Goal: Transaction & Acquisition: Purchase product/service

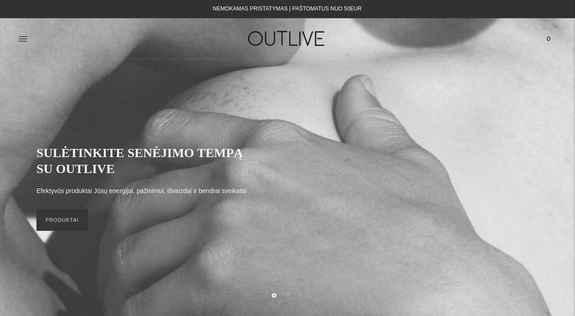
click at [17, 45] on div "PAGRINDINIS PAPILDAI Visi papildai Antioksidantai Dirbantiems ofise Ekologiška …" at bounding box center [287, 38] width 575 height 31
click at [19, 44] on link at bounding box center [22, 39] width 9 height 20
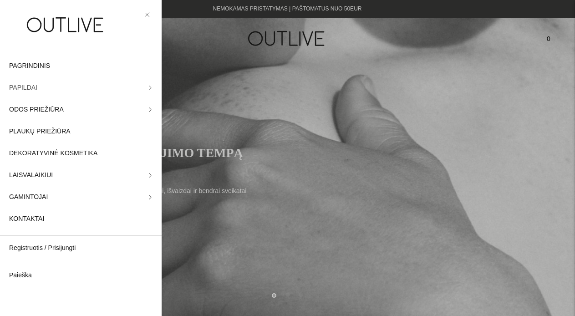
click at [149, 86] on icon at bounding box center [150, 88] width 5 height 5
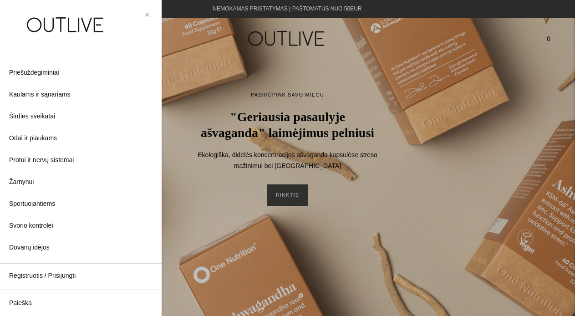
scroll to position [240, 0]
click at [41, 118] on span "Širdies sveikatai" at bounding box center [32, 117] width 46 height 11
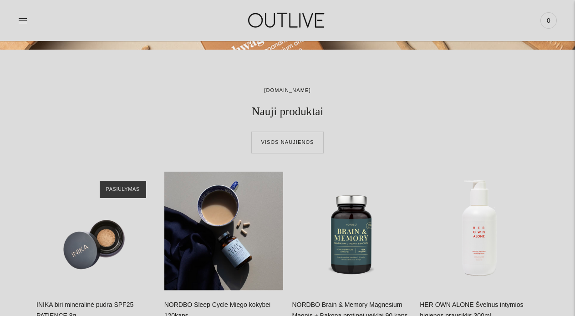
scroll to position [0, 0]
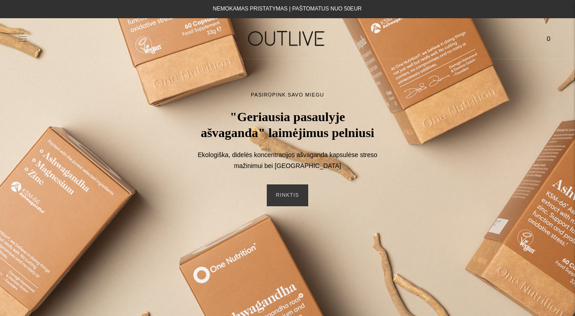
click at [20, 36] on icon at bounding box center [22, 38] width 9 height 9
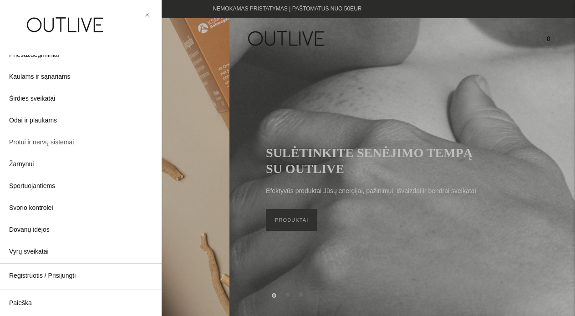
scroll to position [264, 0]
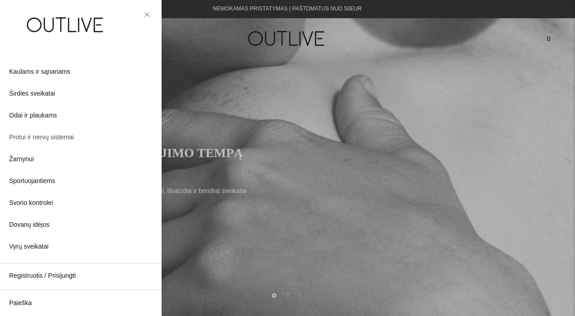
click at [59, 136] on span "Protui ir nervų sistemai" at bounding box center [41, 137] width 65 height 11
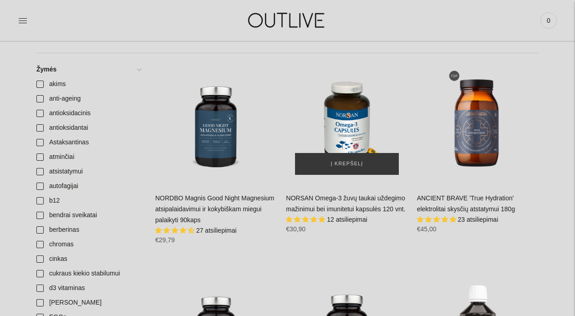
scroll to position [264, 0]
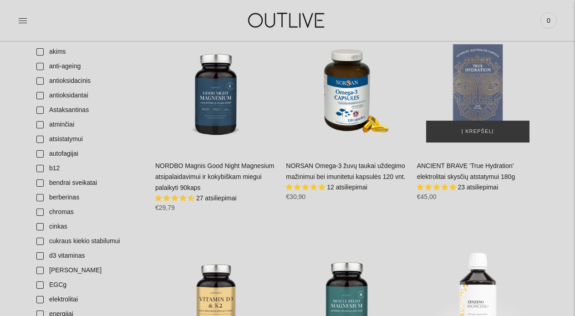
click at [471, 86] on div "ANCIENT BRAVE 'True Hydration' elektrolitai skysčių atstatymui 180g\a" at bounding box center [478, 91] width 122 height 122
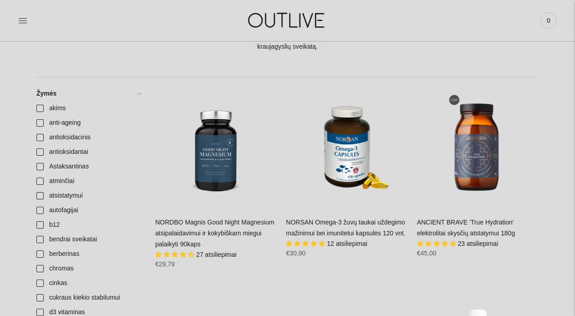
scroll to position [205, 0]
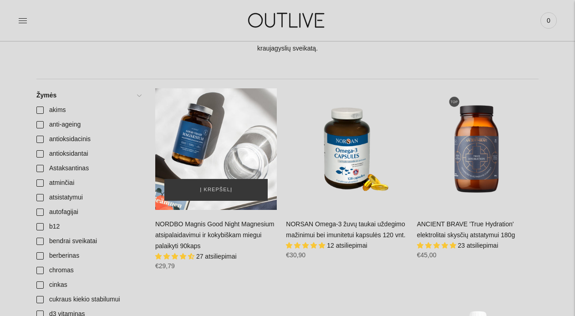
click at [217, 172] on div "NORDBO Magnis Good Night Magnesium atsipalaidavimui ir kokybiškam miegui palaik…" at bounding box center [216, 149] width 122 height 122
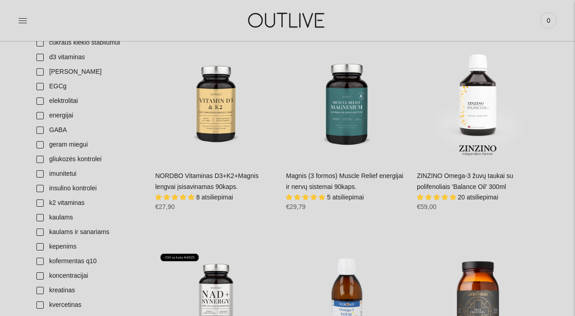
scroll to position [462, 0]
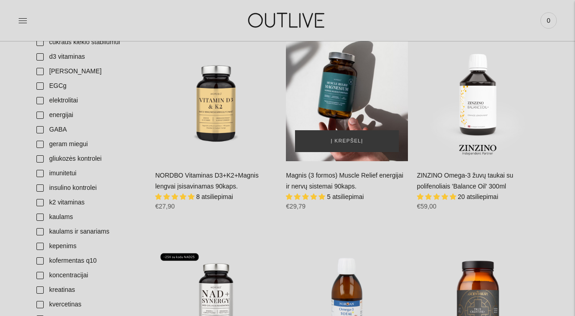
click at [371, 111] on div "Magnis (3 formos) Muscle Relief energijai ir nervų sistemai 90kaps.\a" at bounding box center [347, 100] width 122 height 122
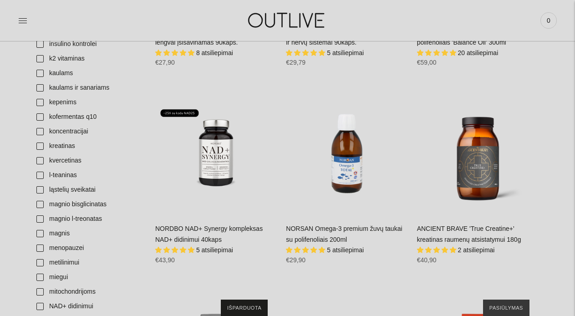
scroll to position [633, 0]
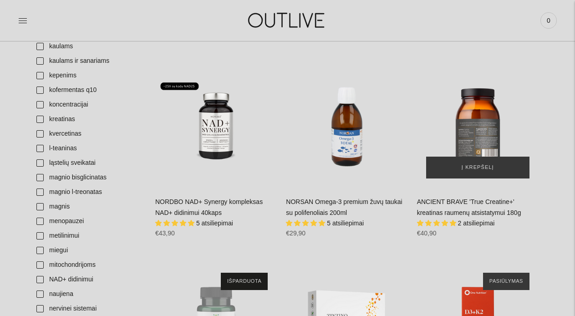
click at [492, 144] on div "ANCIENT BRAVE 'True Creatine+' kreatinas raumenų atsistatymui 180g\a" at bounding box center [478, 127] width 122 height 122
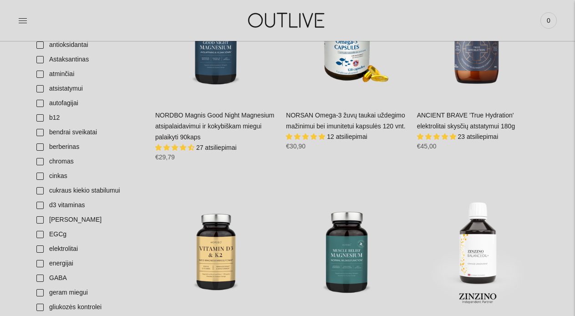
scroll to position [0, 0]
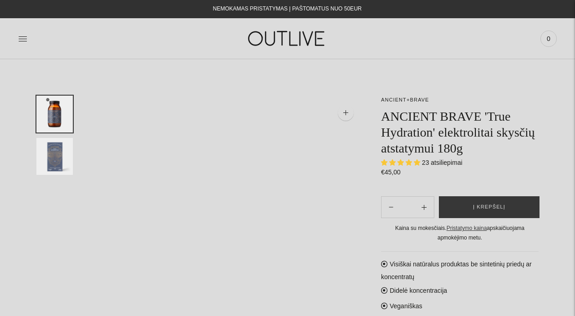
select select "**********"
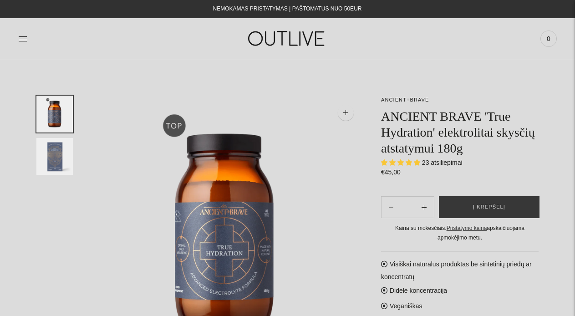
click at [48, 152] on img "Translation missing: en.general.accessibility.image_thumbail" at bounding box center [54, 156] width 36 height 37
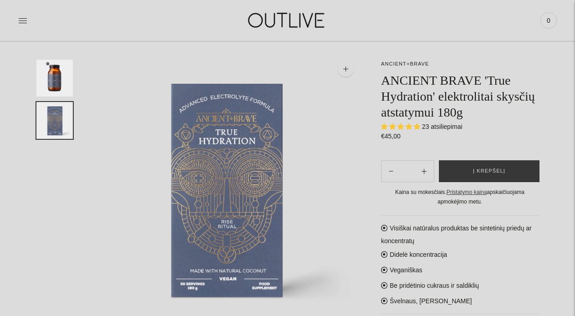
scroll to position [48, 0]
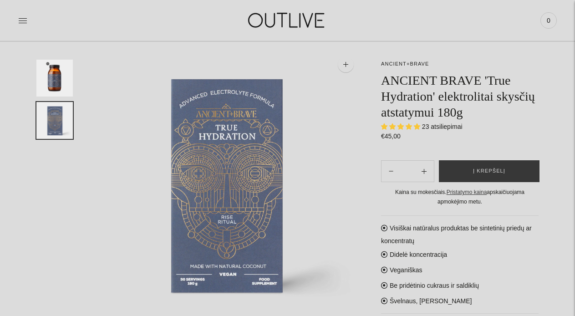
click at [60, 83] on img "Translation missing: en.general.accessibility.image_thumbail" at bounding box center [54, 78] width 36 height 37
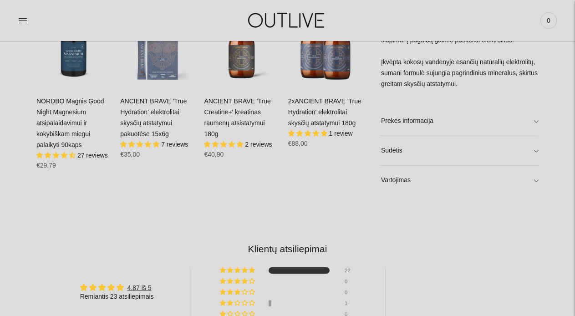
scroll to position [555, 0]
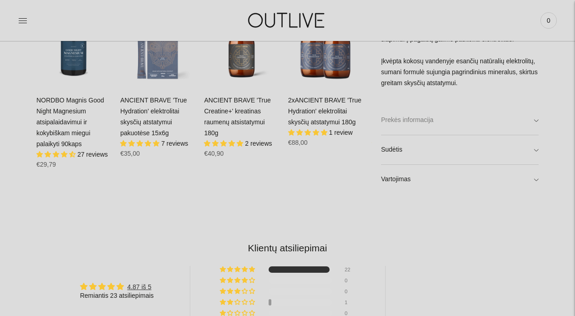
click at [537, 120] on link "Prekės informacija" at bounding box center [459, 120] width 157 height 29
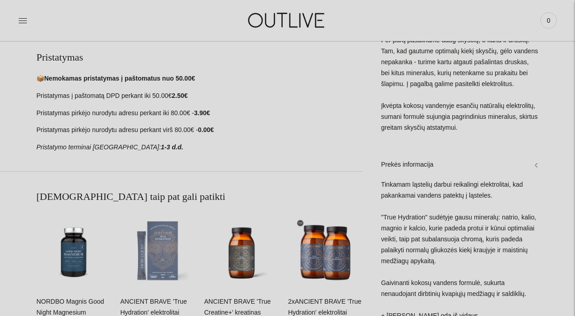
scroll to position [336, 0]
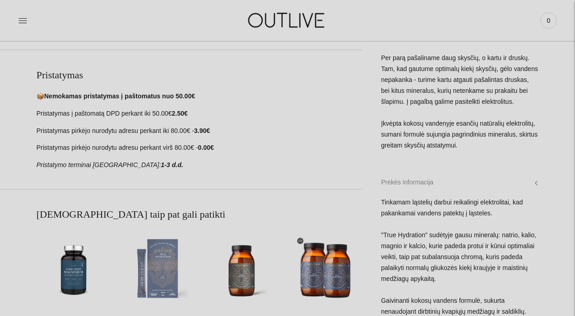
click at [533, 197] on link "Prekės informacija" at bounding box center [459, 182] width 157 height 29
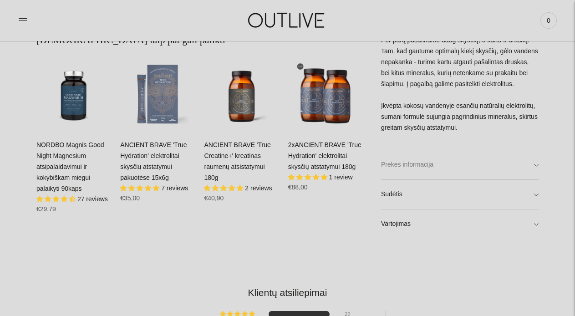
scroll to position [522, 0]
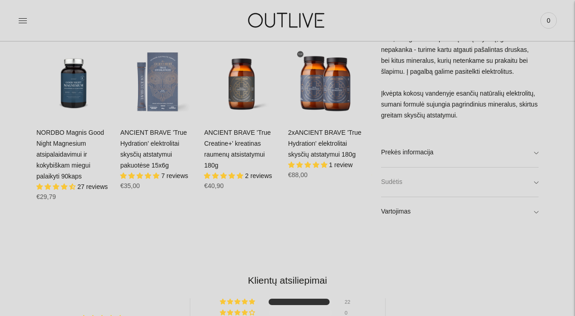
click at [538, 189] on link "Sudėtis" at bounding box center [459, 182] width 157 height 29
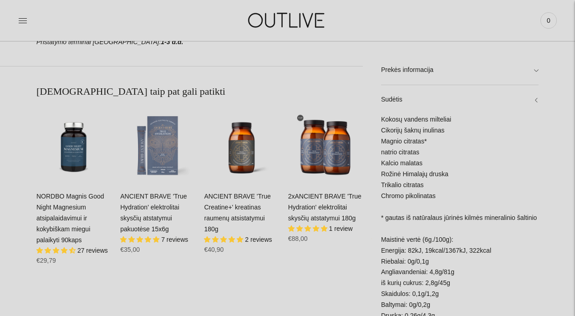
scroll to position [454, 0]
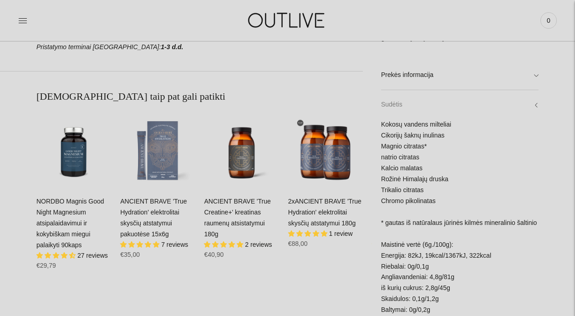
click at [533, 104] on link "Sudėtis" at bounding box center [459, 105] width 157 height 29
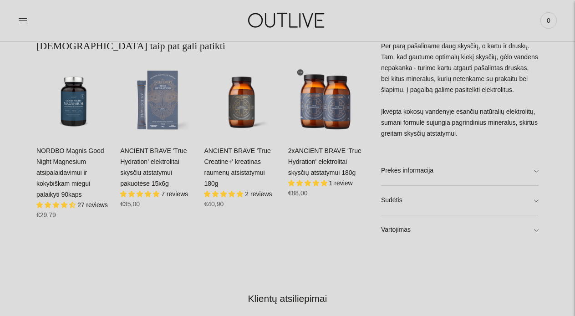
scroll to position [505, 0]
click at [531, 229] on link "Vartojimas" at bounding box center [459, 229] width 157 height 29
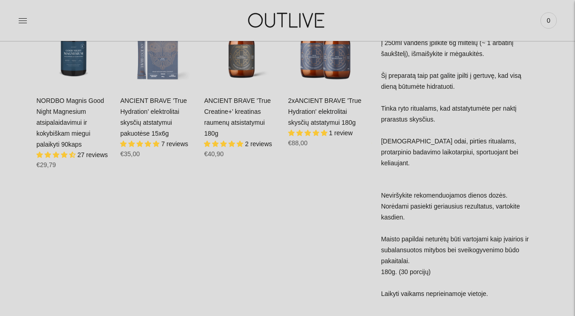
scroll to position [537, 0]
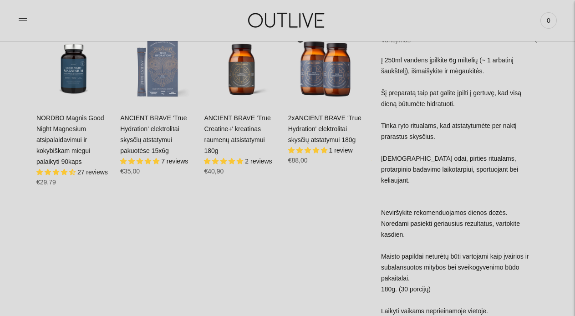
click at [532, 51] on link "Vartojimas" at bounding box center [459, 40] width 157 height 29
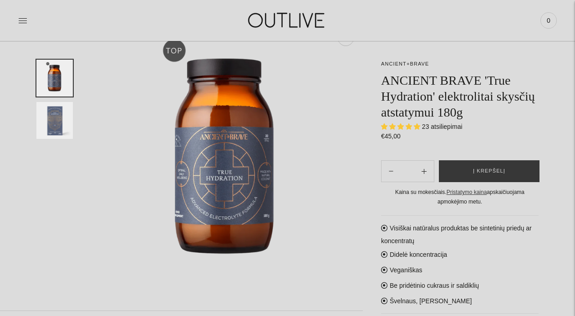
scroll to position [69, 0]
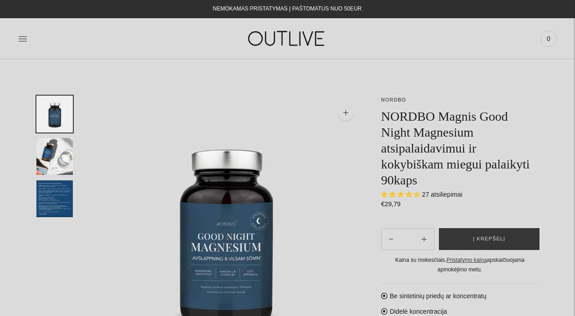
select select "**********"
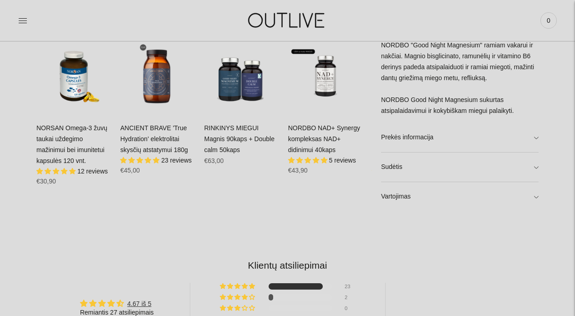
scroll to position [527, 0]
click at [535, 137] on link "Prekės informacija" at bounding box center [459, 136] width 157 height 29
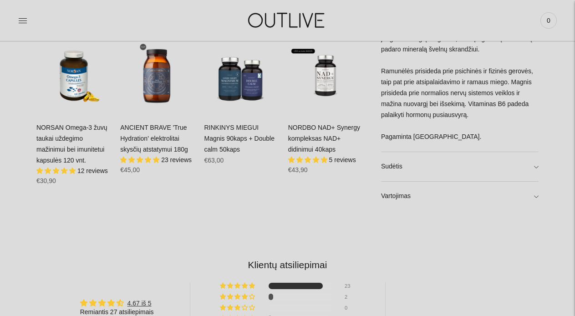
click at [535, 137] on div ""Good Night Magnesium" - tai didelio biologinio prieinamumo magnio bisglicinato…" at bounding box center [459, 65] width 157 height 172
click at [535, 168] on link "Sudėtis" at bounding box center [459, 166] width 157 height 29
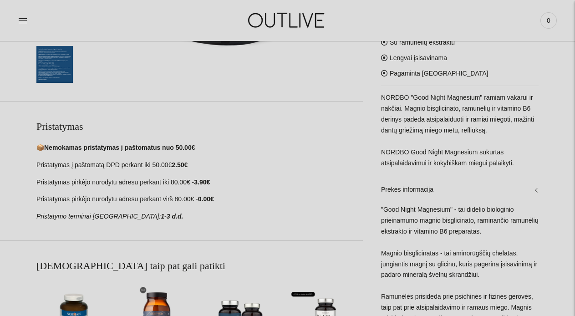
scroll to position [292, 0]
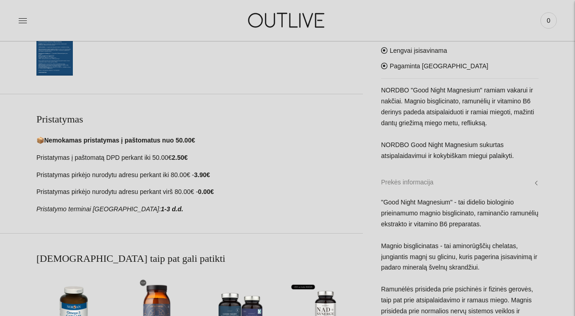
click at [534, 187] on link "Prekės informacija" at bounding box center [459, 182] width 157 height 29
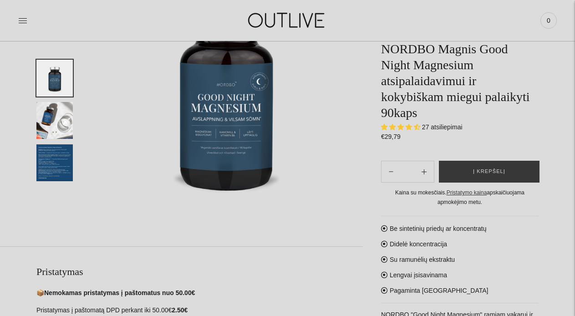
scroll to position [122, 0]
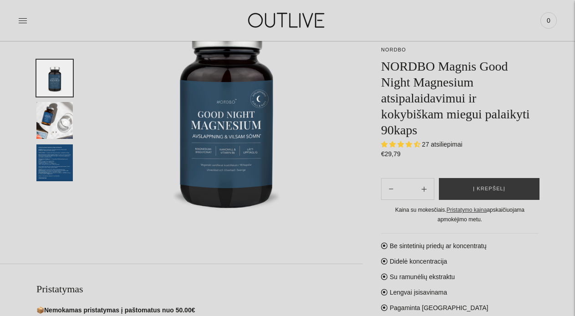
click at [62, 122] on img "Translation missing: en.general.accessibility.image_thumbail" at bounding box center [54, 120] width 36 height 37
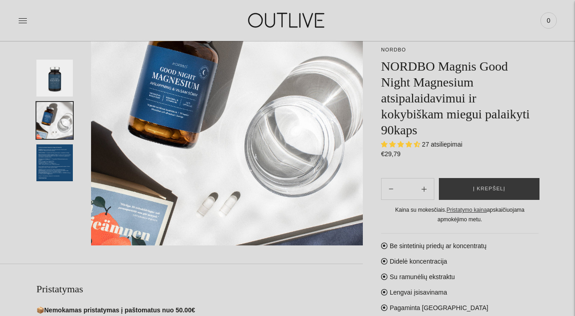
click at [56, 154] on img "Translation missing: en.general.accessibility.image_thumbail" at bounding box center [54, 162] width 36 height 37
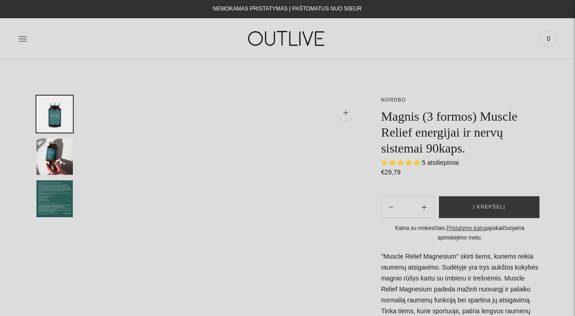
select select "**********"
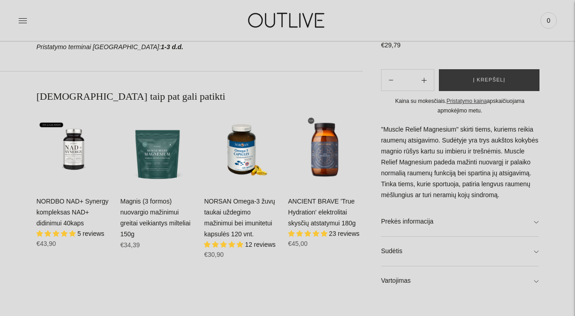
scroll to position [455, 0]
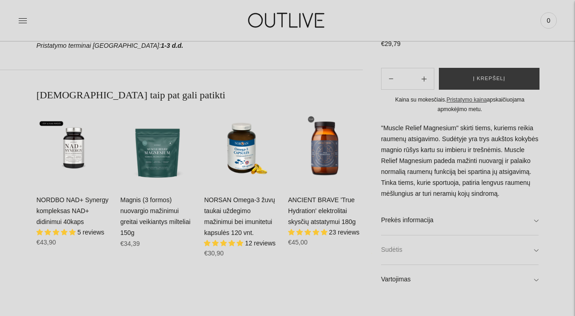
click at [534, 256] on link "Sudėtis" at bounding box center [459, 249] width 157 height 29
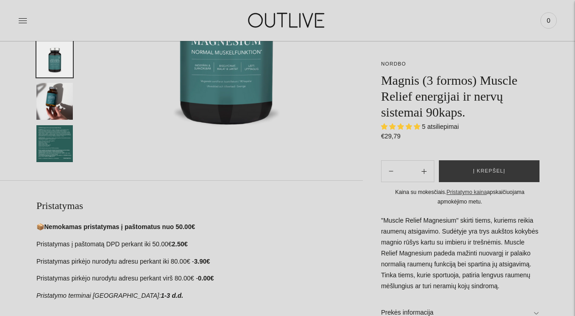
scroll to position [201, 0]
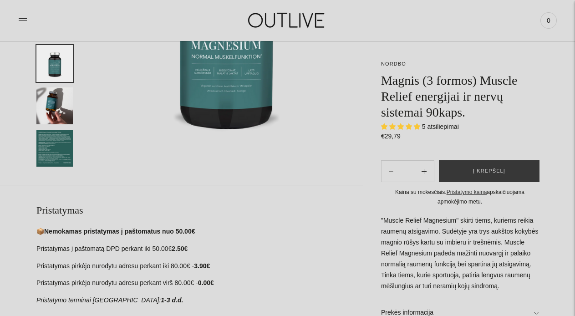
click at [68, 147] on img "Translation missing: en.general.accessibility.image_thumbail" at bounding box center [54, 148] width 36 height 37
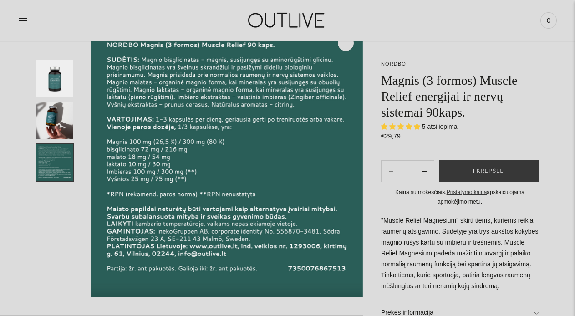
scroll to position [68, 0]
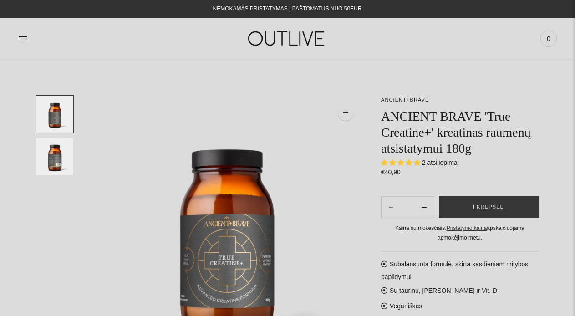
select select "**********"
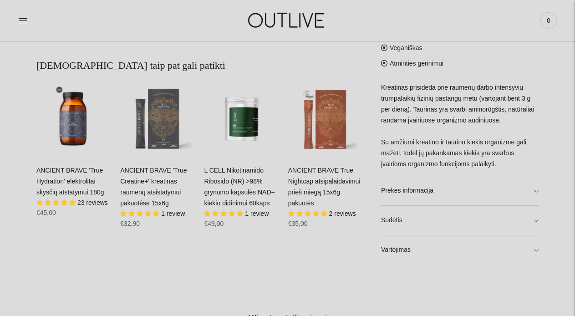
scroll to position [485, 0]
click at [537, 215] on link "Sudėtis" at bounding box center [459, 219] width 157 height 29
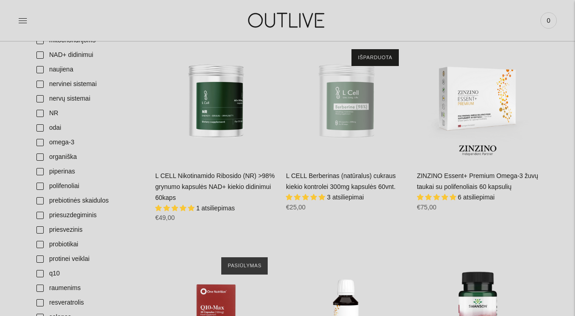
scroll to position [1028, 0]
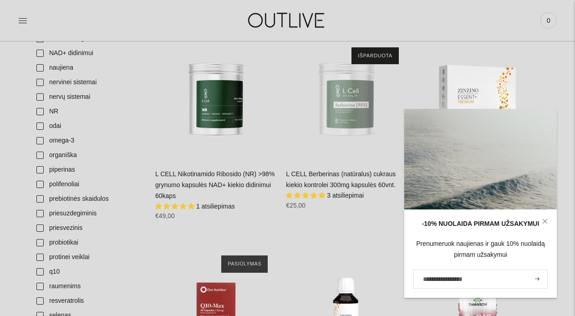
click at [545, 223] on icon at bounding box center [544, 220] width 5 height 5
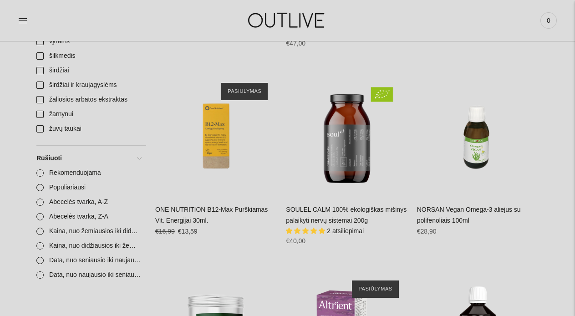
scroll to position [1610, 0]
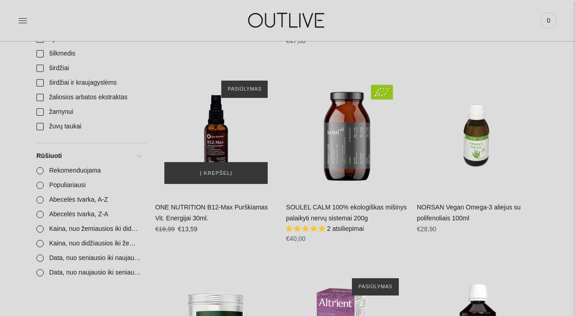
click at [221, 134] on div "ONE NUTRITION B12-Max Purškiamas Vit. Energijai 30ml.\a" at bounding box center [216, 132] width 122 height 122
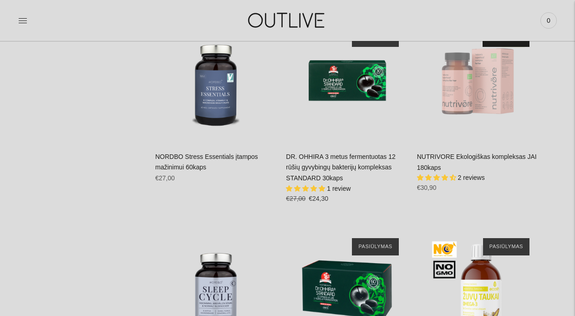
scroll to position [2280, 0]
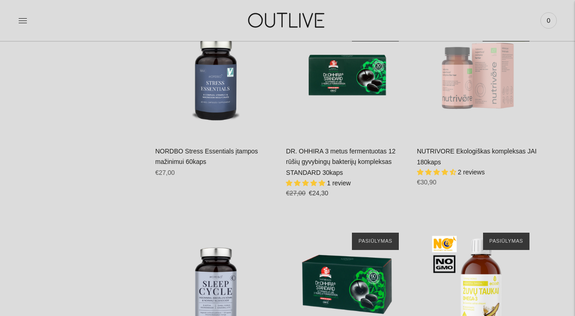
click at [489, 88] on img "NUTRIVORE Ekologiškas kompleksas JAI 180kaps\a" at bounding box center [478, 76] width 122 height 122
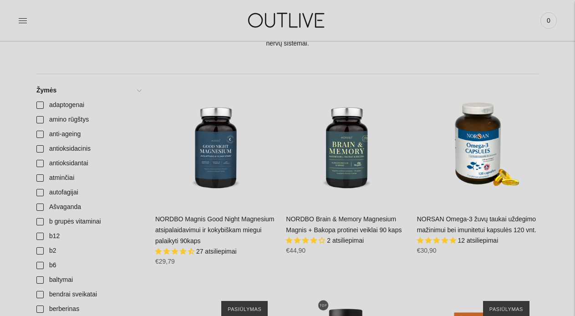
scroll to position [57, 0]
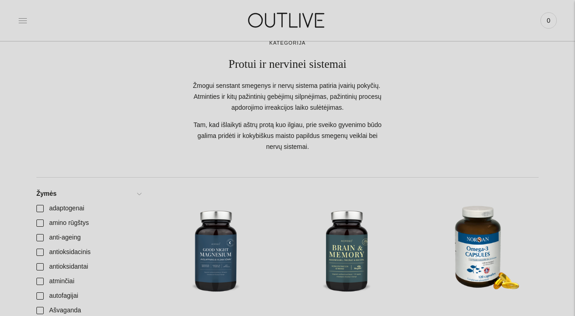
click at [25, 24] on icon at bounding box center [22, 20] width 9 height 9
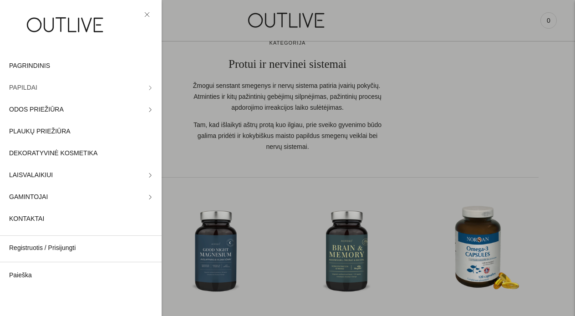
click at [146, 87] on link "PAPILDAI" at bounding box center [81, 88] width 162 height 22
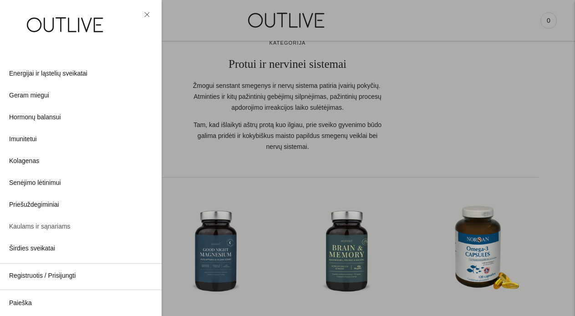
scroll to position [107, 0]
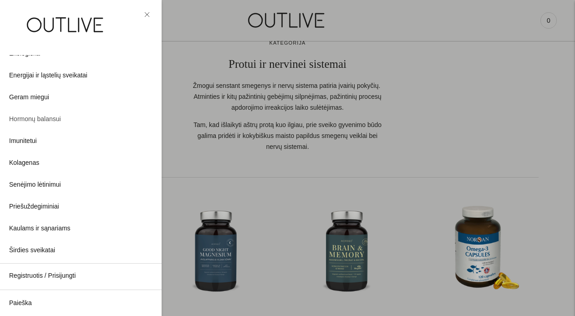
click at [48, 122] on span "Hormonų balansui" at bounding box center [35, 119] width 52 height 11
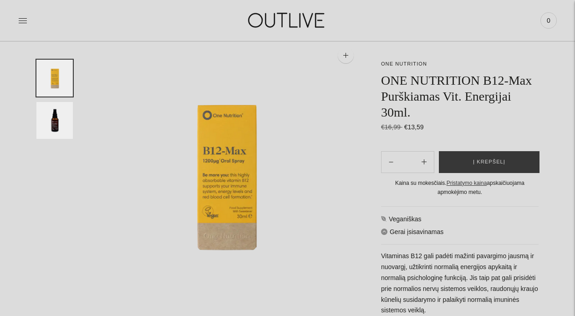
scroll to position [62, 0]
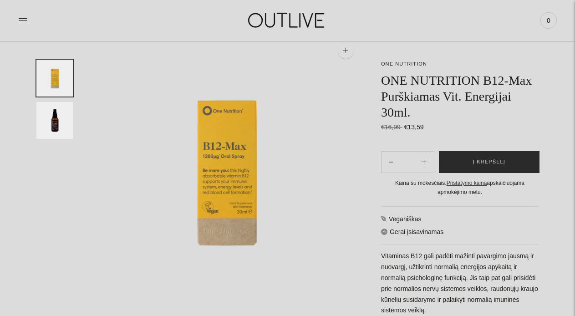
click at [486, 162] on span "Į krepšelį" at bounding box center [489, 161] width 32 height 9
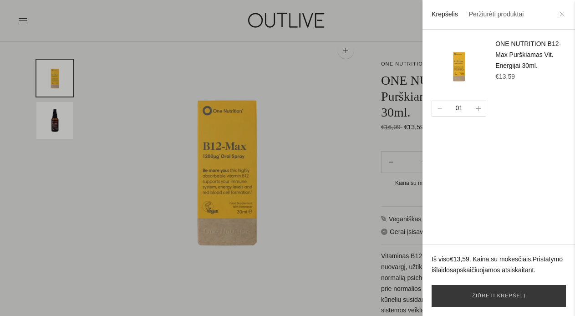
click at [564, 15] on icon at bounding box center [561, 13] width 5 height 5
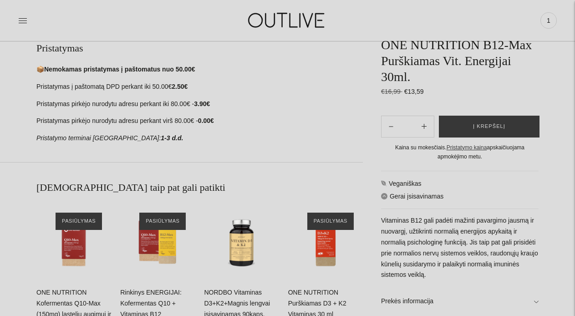
scroll to position [365, 0]
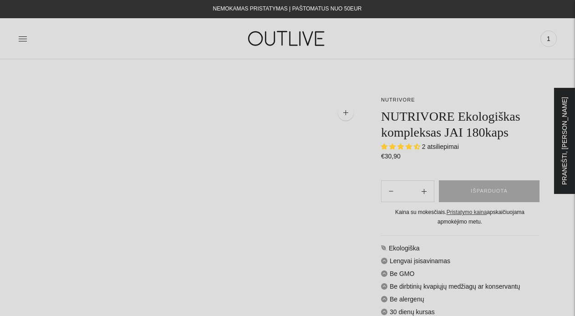
select select "**********"
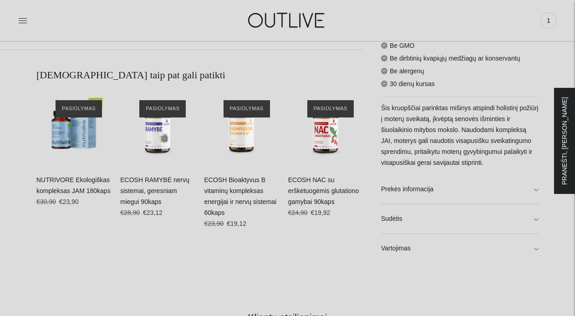
scroll to position [532, 0]
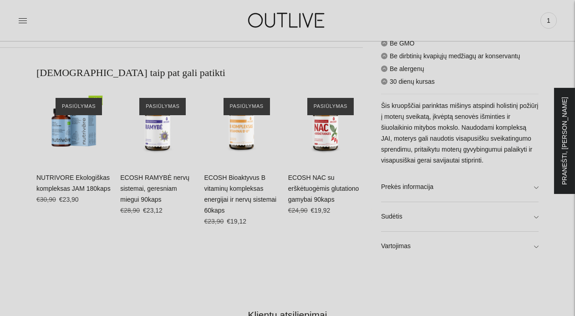
click at [540, 220] on div "**********" at bounding box center [287, 89] width 575 height 1051
click at [535, 218] on link "Sudėtis" at bounding box center [459, 216] width 157 height 29
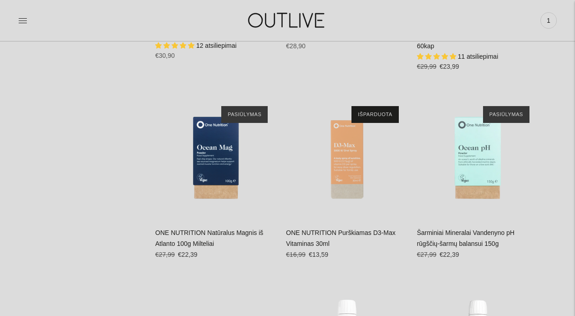
scroll to position [1613, 0]
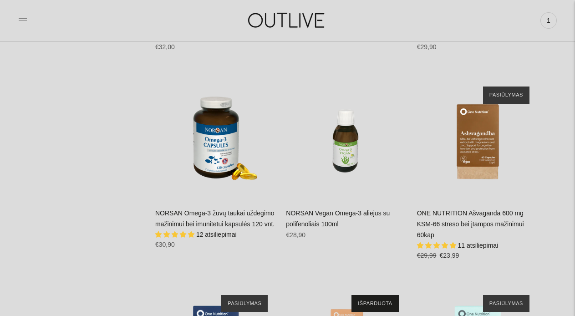
click at [26, 18] on icon at bounding box center [23, 20] width 8 height 5
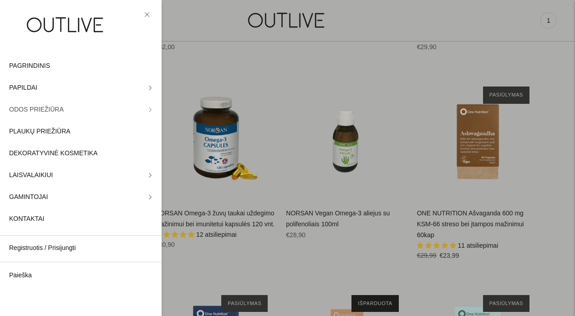
click at [153, 109] on link "ODOS PRIEŽIŪRA" at bounding box center [81, 110] width 162 height 22
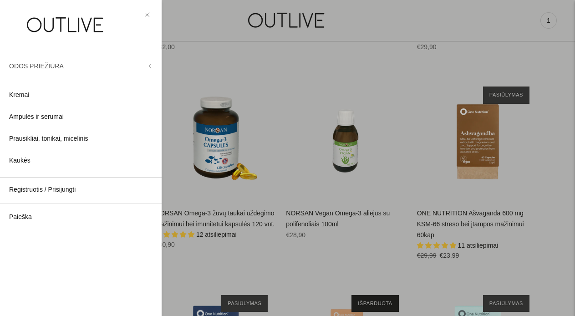
click at [149, 67] on icon at bounding box center [150, 66] width 5 height 5
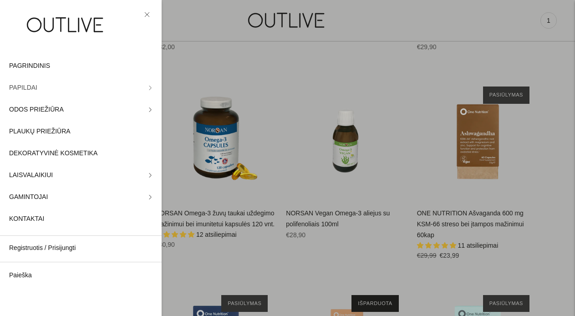
click at [152, 88] on icon at bounding box center [150, 88] width 5 height 5
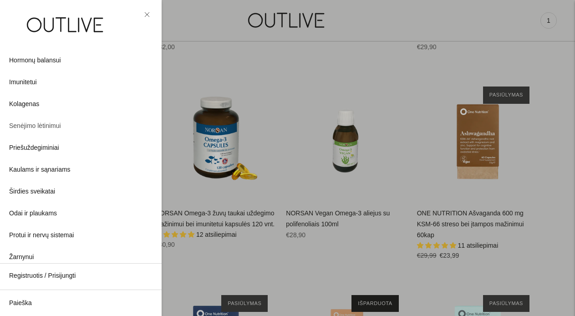
scroll to position [168, 0]
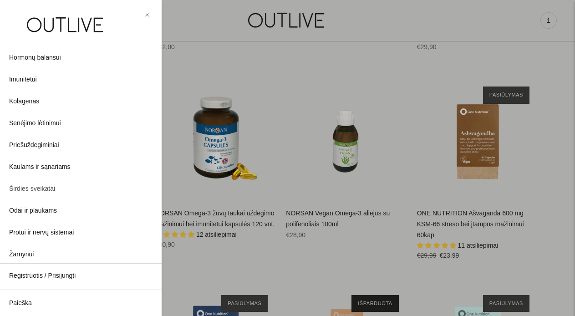
click at [46, 191] on span "Širdies sveikatai" at bounding box center [32, 188] width 46 height 11
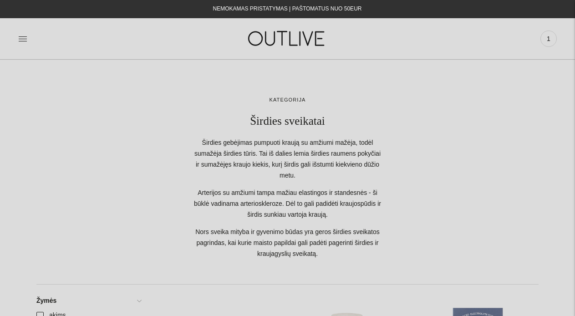
scroll to position [233, 0]
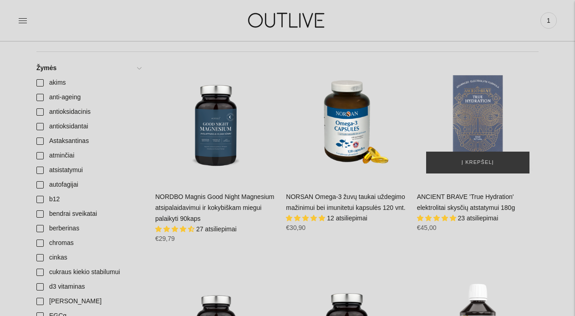
click at [469, 127] on div "ANCIENT BRAVE 'True Hydration' elektrolitai skysčių atstatymui 180g\a" at bounding box center [478, 122] width 122 height 122
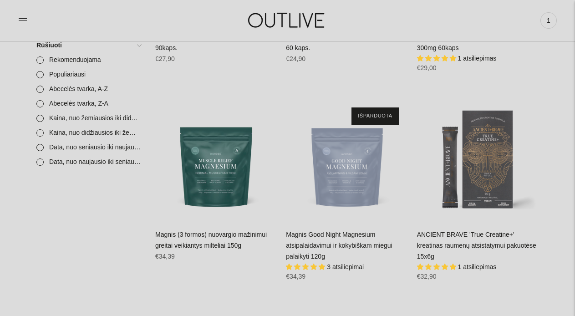
scroll to position [1405, 0]
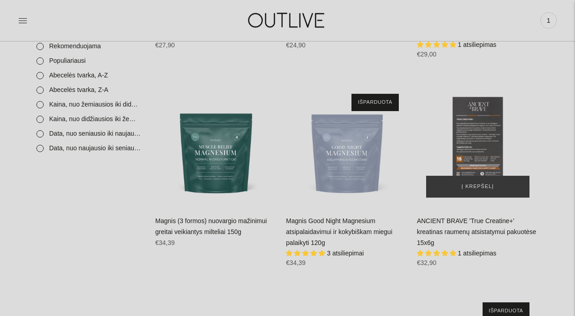
click at [516, 125] on div "ANCIENT BRAVE 'True Creatine+' kreatinas raumenų atsistatymui pakuotėse 15x6g\a" at bounding box center [478, 146] width 122 height 122
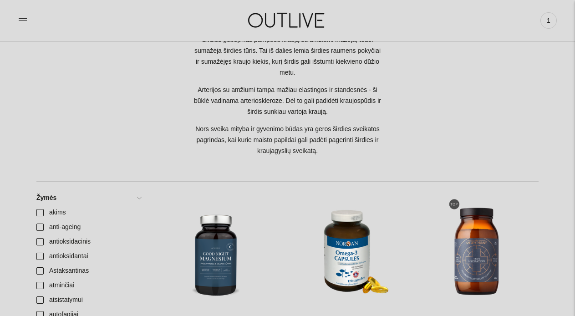
scroll to position [274, 0]
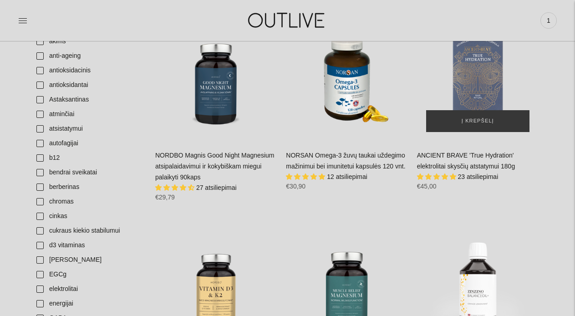
click at [487, 102] on div "ANCIENT BRAVE 'True Hydration' elektrolitai skysčių atstatymui 180g\a" at bounding box center [478, 81] width 122 height 122
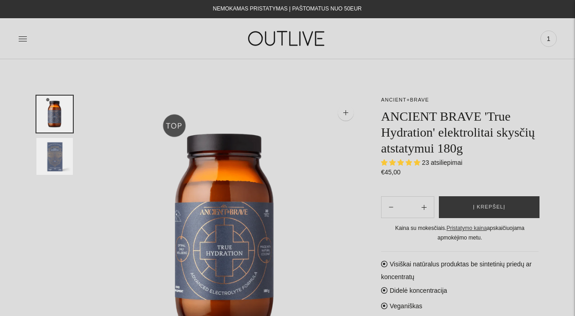
select select "**********"
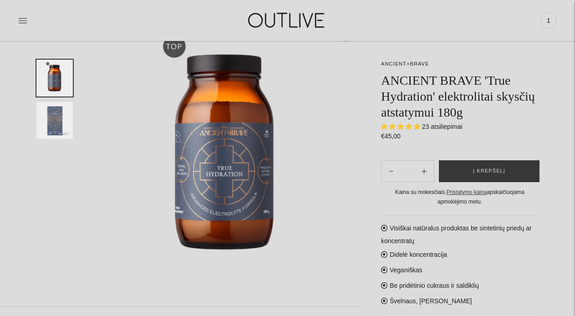
scroll to position [81, 0]
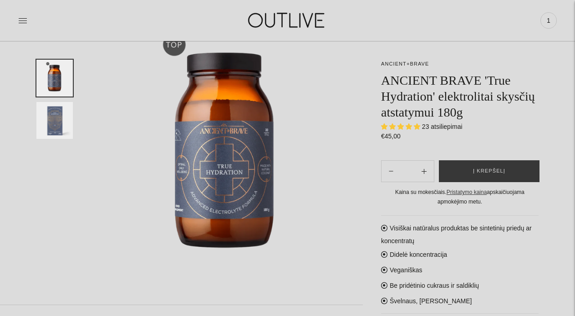
click at [53, 125] on img "Translation missing: en.general.accessibility.image_thumbail" at bounding box center [54, 120] width 36 height 37
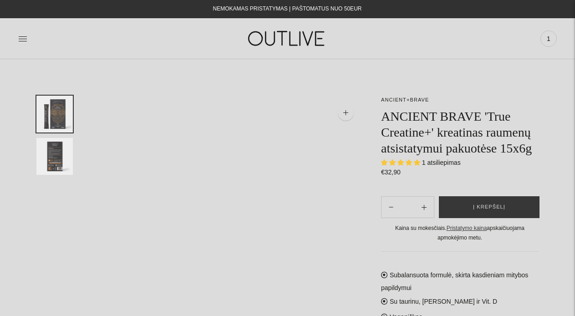
select select "**********"
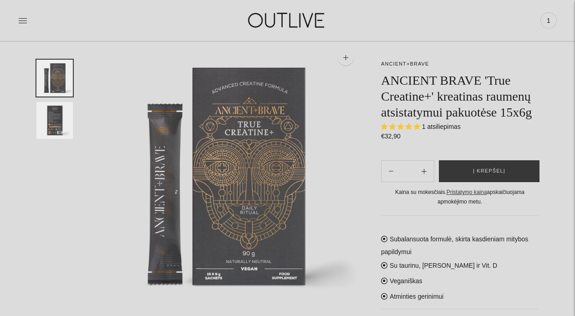
scroll to position [58, 0]
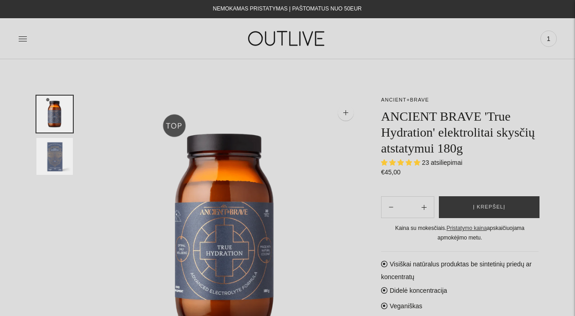
select select "**********"
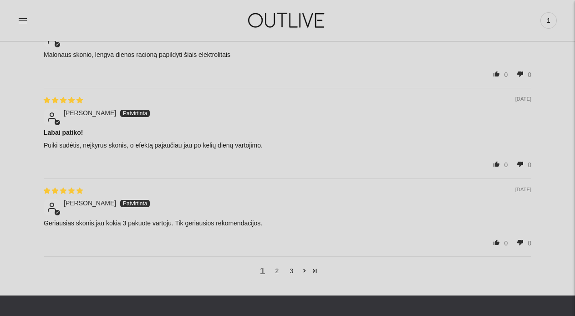
scroll to position [1314, 0]
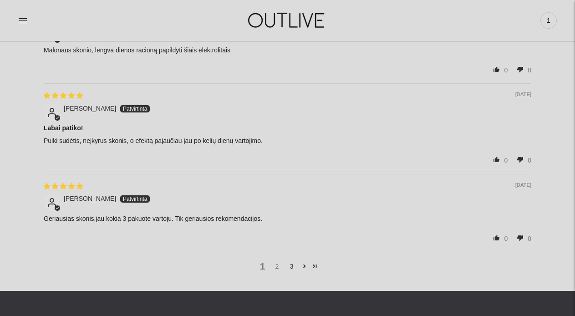
click at [276, 261] on link "2" at bounding box center [277, 266] width 15 height 10
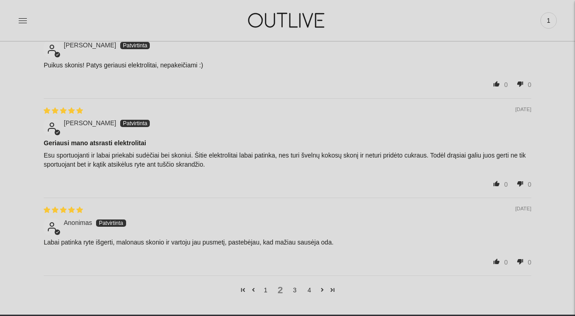
scroll to position [1315, 0]
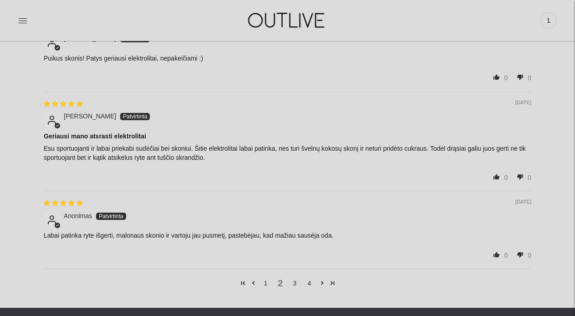
click at [296, 284] on div "1 2 3 4" at bounding box center [287, 283] width 487 height 28
click at [296, 283] on link "3" at bounding box center [295, 283] width 15 height 10
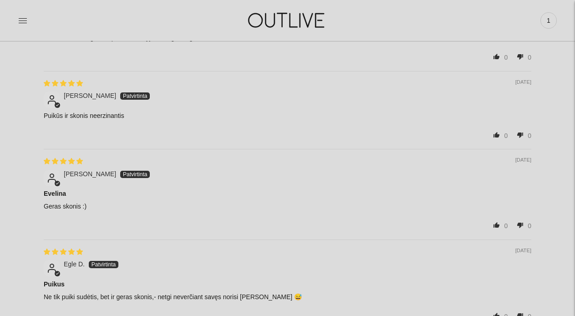
scroll to position [0, 0]
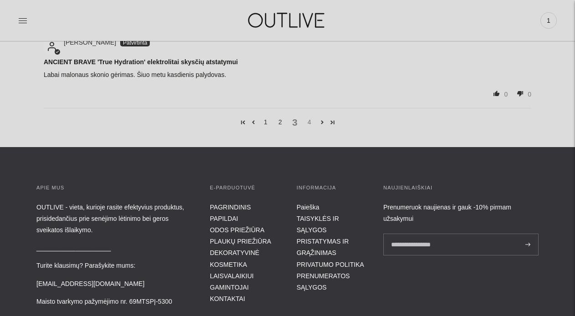
click at [309, 117] on link "4" at bounding box center [309, 122] width 15 height 10
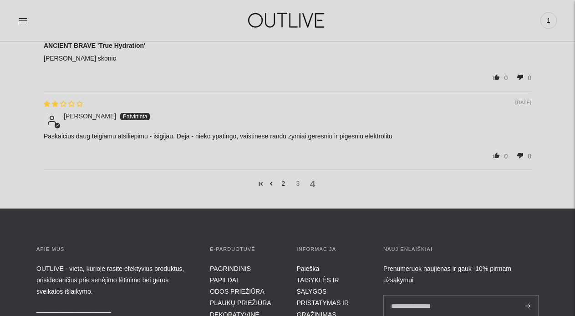
click at [298, 182] on link "3" at bounding box center [298, 183] width 15 height 10
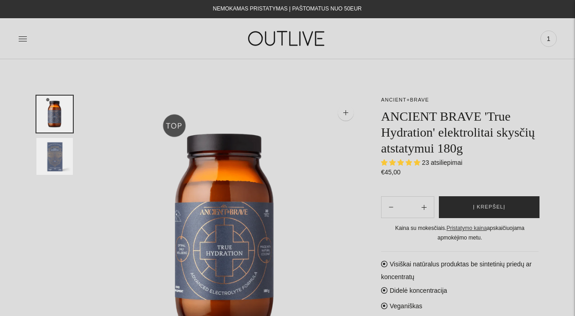
click at [503, 205] on span "Į krepšelį" at bounding box center [489, 207] width 32 height 9
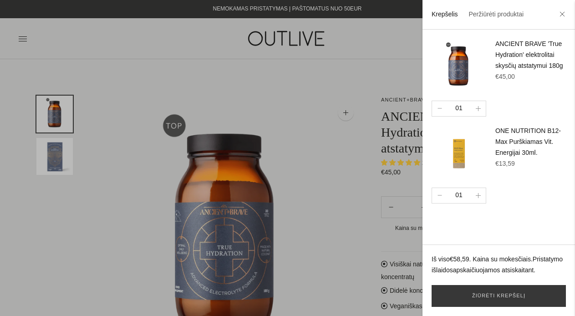
click at [299, 95] on div at bounding box center [287, 158] width 575 height 316
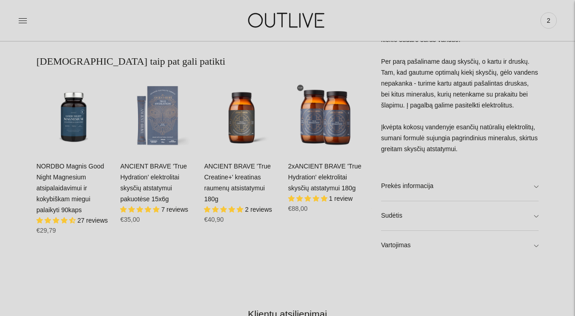
scroll to position [490, 0]
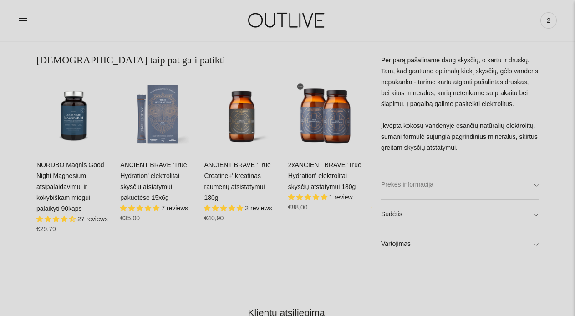
click at [535, 186] on link "Prekės informacija" at bounding box center [459, 185] width 157 height 29
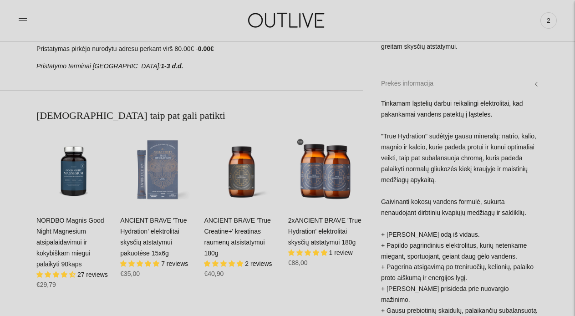
scroll to position [430, 0]
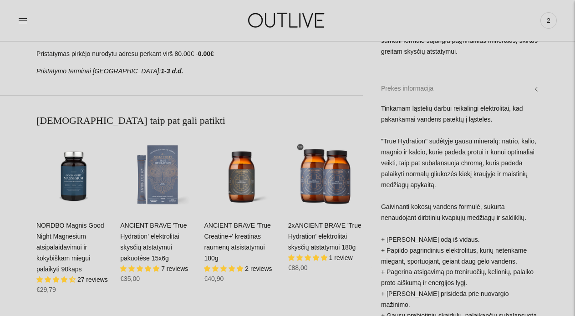
click at [529, 100] on link "Prekės informacija" at bounding box center [459, 88] width 157 height 29
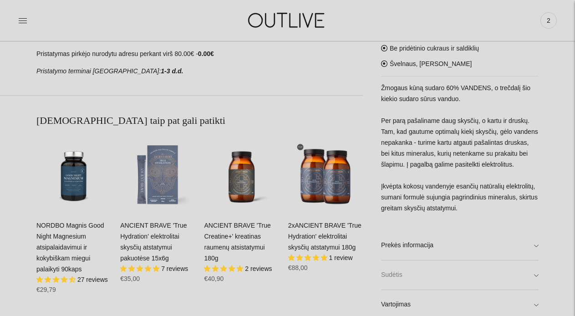
click at [528, 280] on link "Sudėtis" at bounding box center [459, 275] width 157 height 29
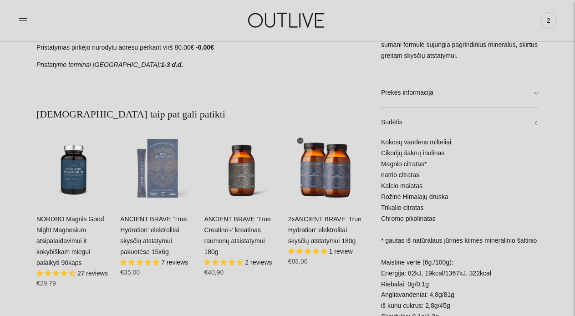
scroll to position [397, 0]
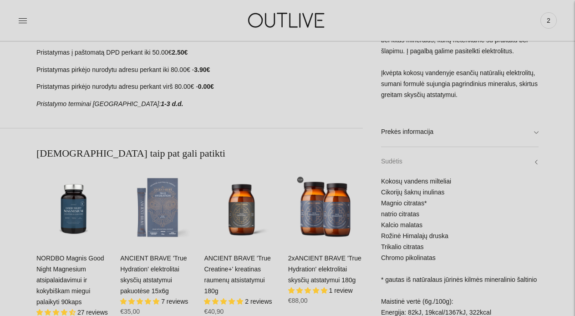
click at [534, 164] on link "Sudėtis" at bounding box center [459, 161] width 157 height 29
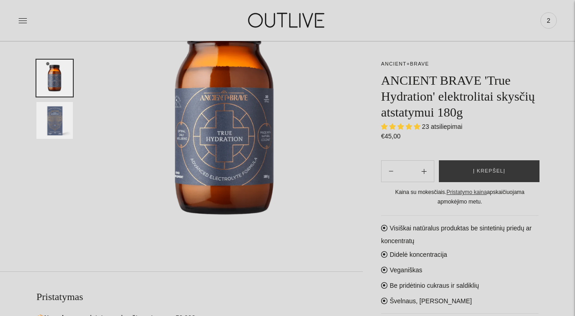
scroll to position [25, 0]
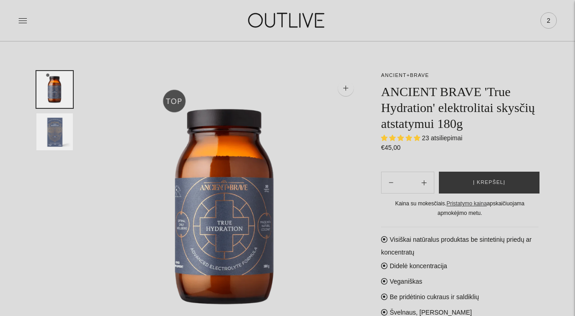
click at [548, 20] on span "2" at bounding box center [548, 20] width 13 height 13
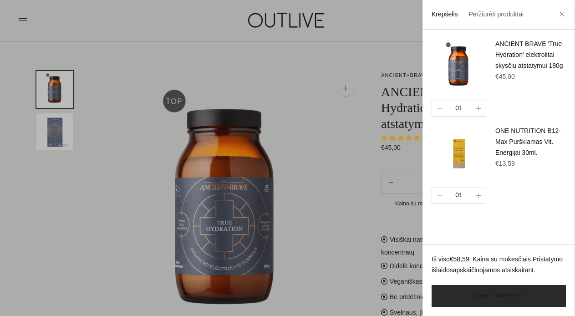
click at [489, 295] on link "Žiūrėti krepšelį" at bounding box center [498, 296] width 134 height 22
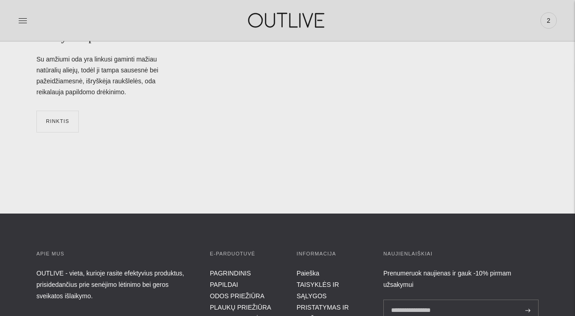
scroll to position [2950, 0]
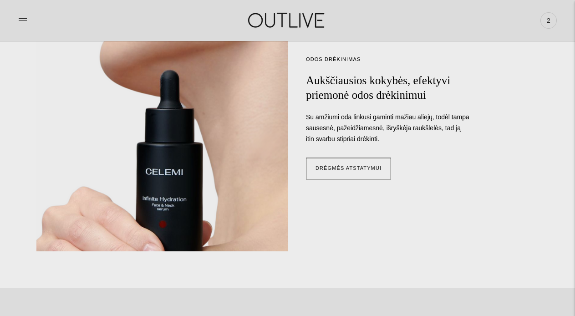
scroll to position [725, 0]
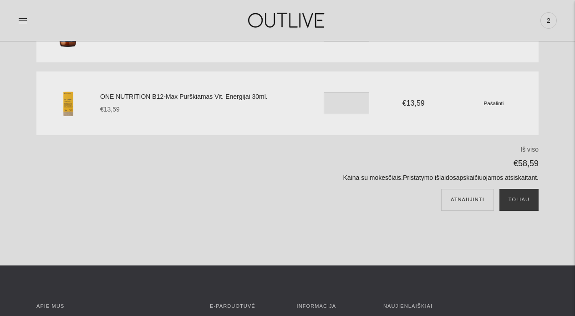
scroll to position [122, 0]
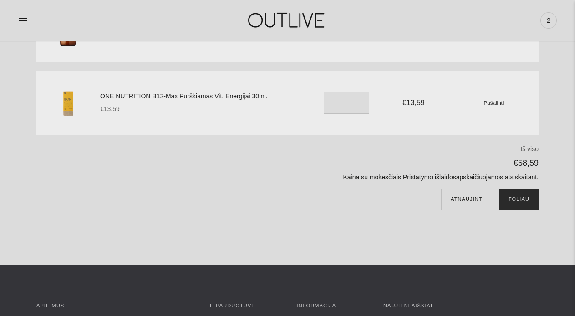
click at [523, 205] on button "Toliau" at bounding box center [518, 199] width 39 height 22
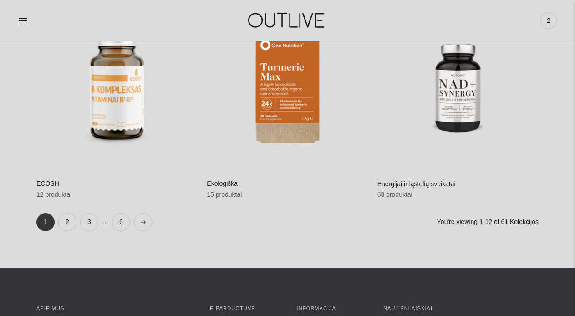
scroll to position [998, 0]
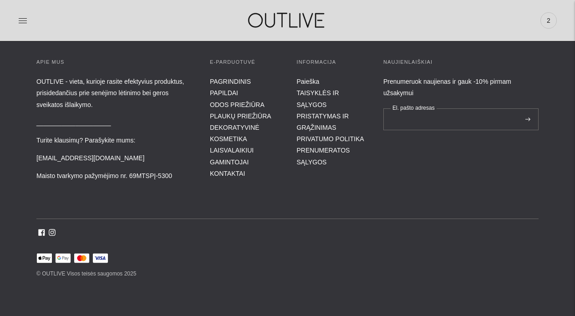
click at [407, 117] on input "El. pašto adresas" at bounding box center [460, 119] width 155 height 22
type input "**********"
click at [527, 121] on icon at bounding box center [527, 119] width 5 height 4
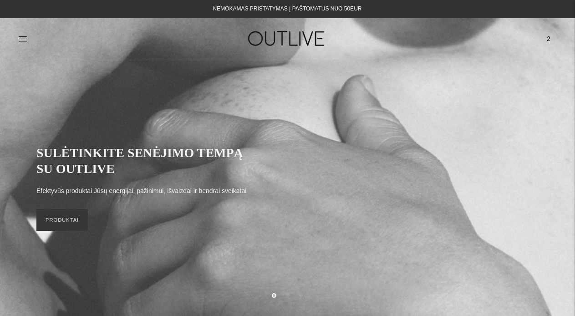
click at [550, 40] on span "2" at bounding box center [548, 38] width 13 height 13
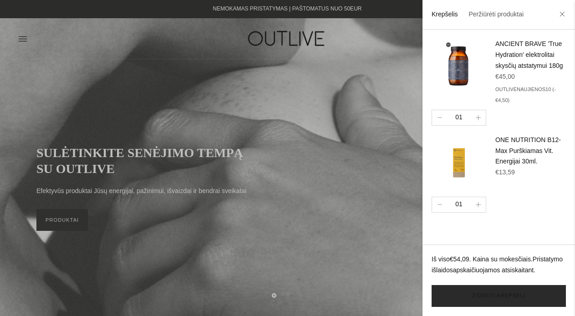
click at [511, 294] on link "Žiūrėti krepšelį" at bounding box center [498, 296] width 134 height 22
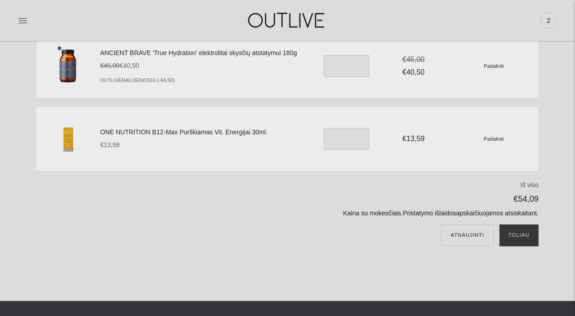
scroll to position [86, 0]
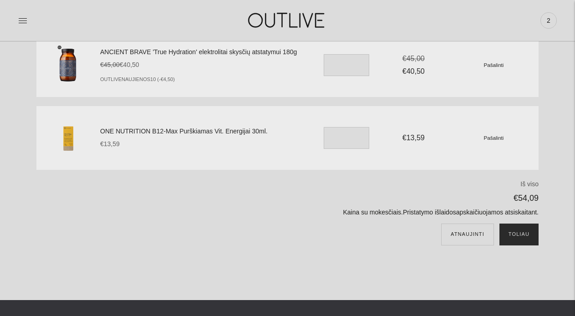
click at [518, 231] on button "Toliau" at bounding box center [518, 234] width 39 height 22
